Goal: Task Accomplishment & Management: Use online tool/utility

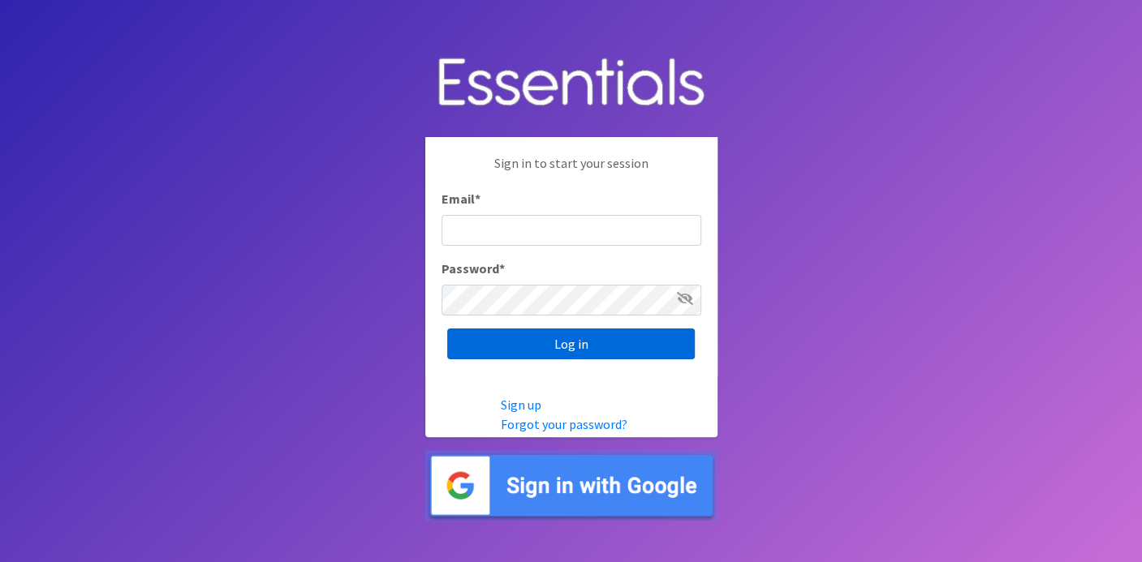
type input "deb@villagediaperbank.org"
click at [503, 349] on input "Log in" at bounding box center [571, 344] width 248 height 31
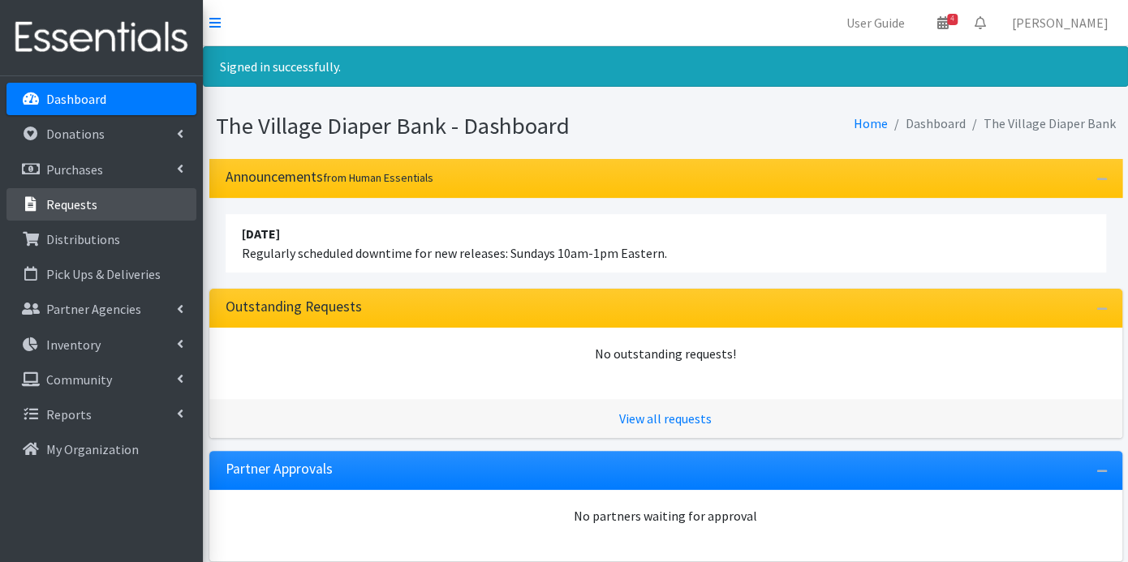
click at [66, 205] on p "Requests" at bounding box center [71, 204] width 51 height 16
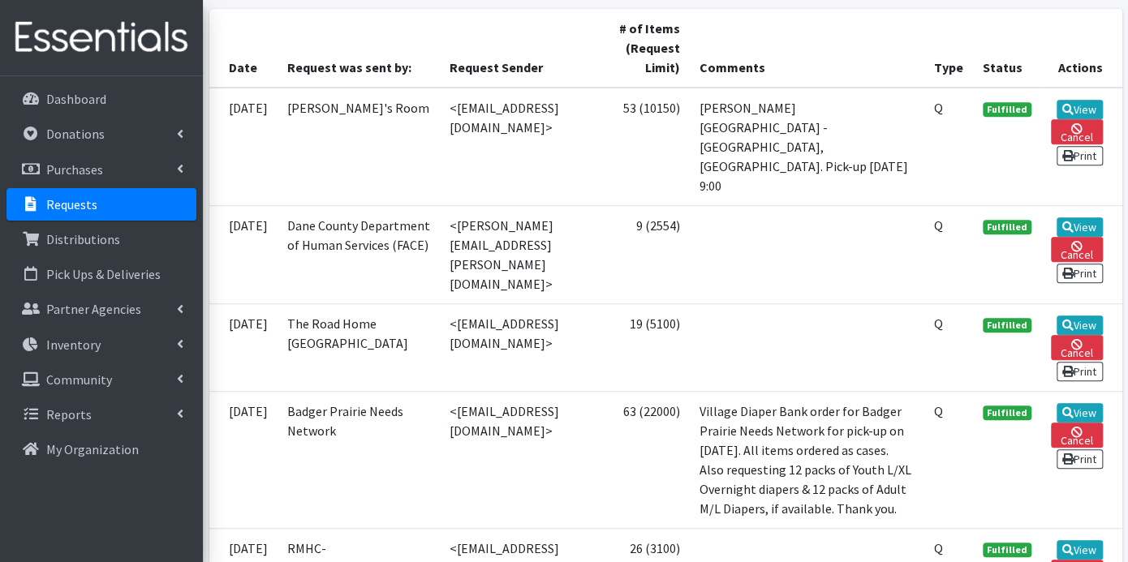
scroll to position [450, 0]
